Goal: Navigation & Orientation: Understand site structure

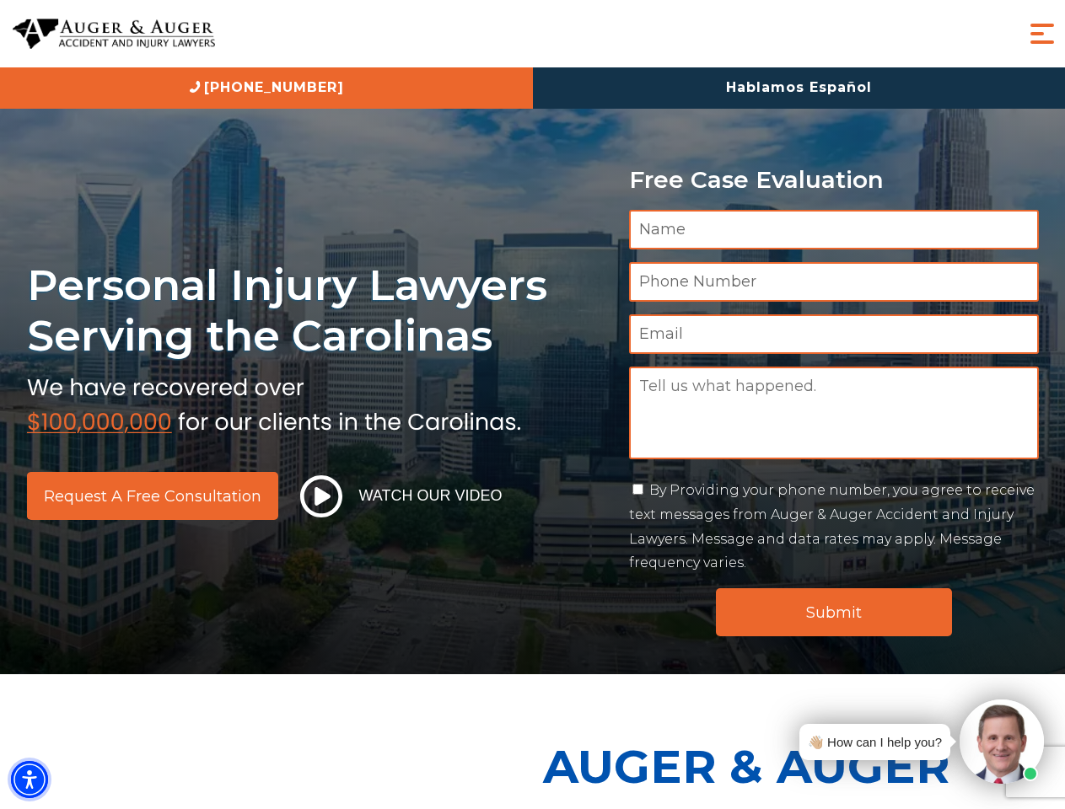
click at [29, 780] on img "Accessibility Menu" at bounding box center [29, 779] width 37 height 37
